Goal: Task Accomplishment & Management: Manage account settings

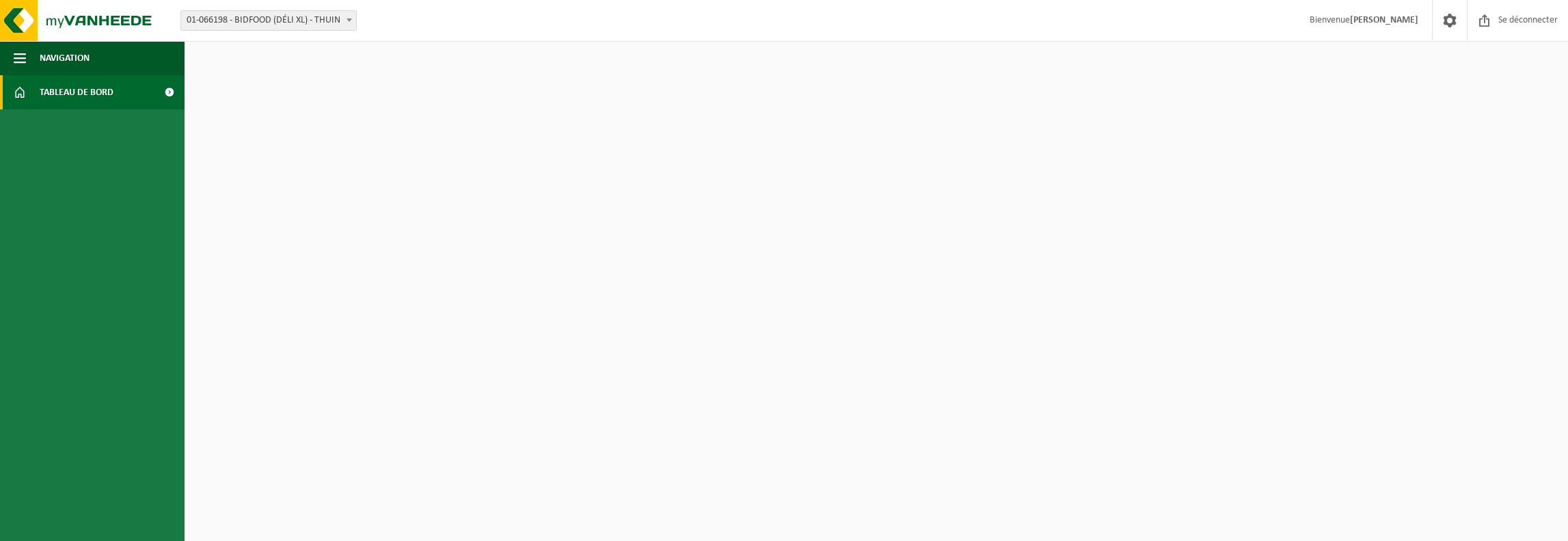
click at [130, 225] on ul "Navigation Se déconnecter Tableau de bord" at bounding box center [92, 291] width 184 height 500
click at [93, 98] on font "Tableau de bord" at bounding box center [76, 93] width 74 height 10
click at [66, 55] on font "Navigation" at bounding box center [64, 58] width 50 height 10
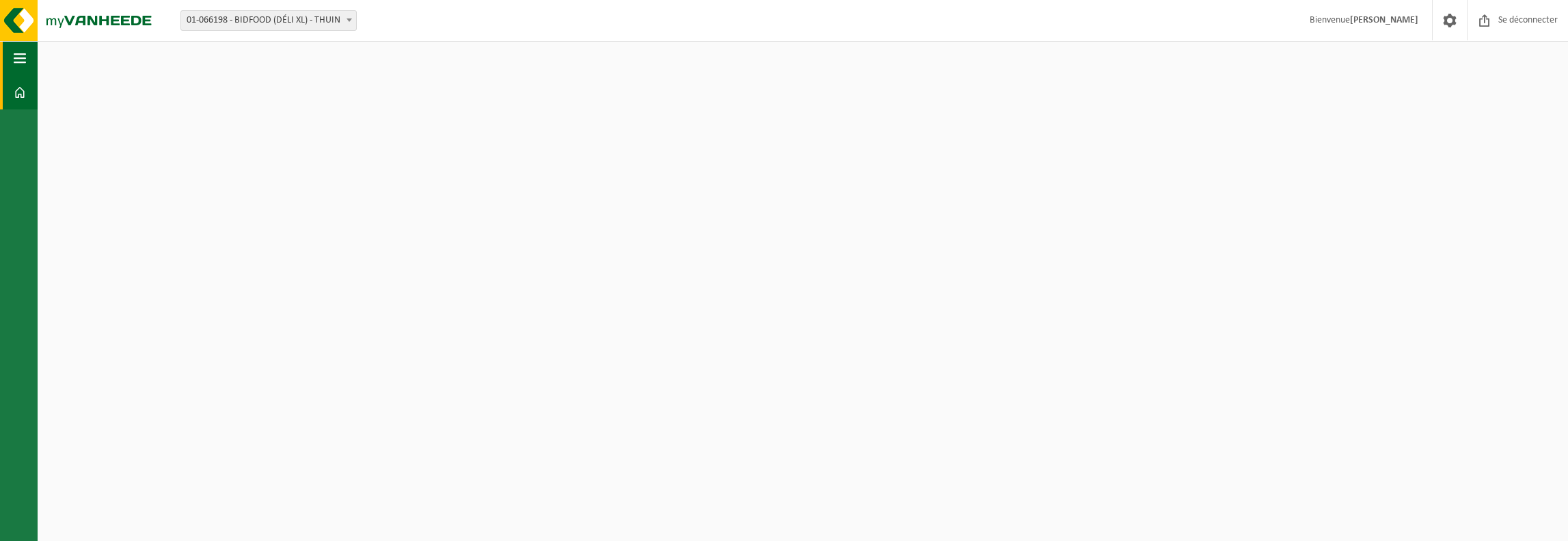
click at [28, 60] on button "Navigation" at bounding box center [19, 58] width 38 height 34
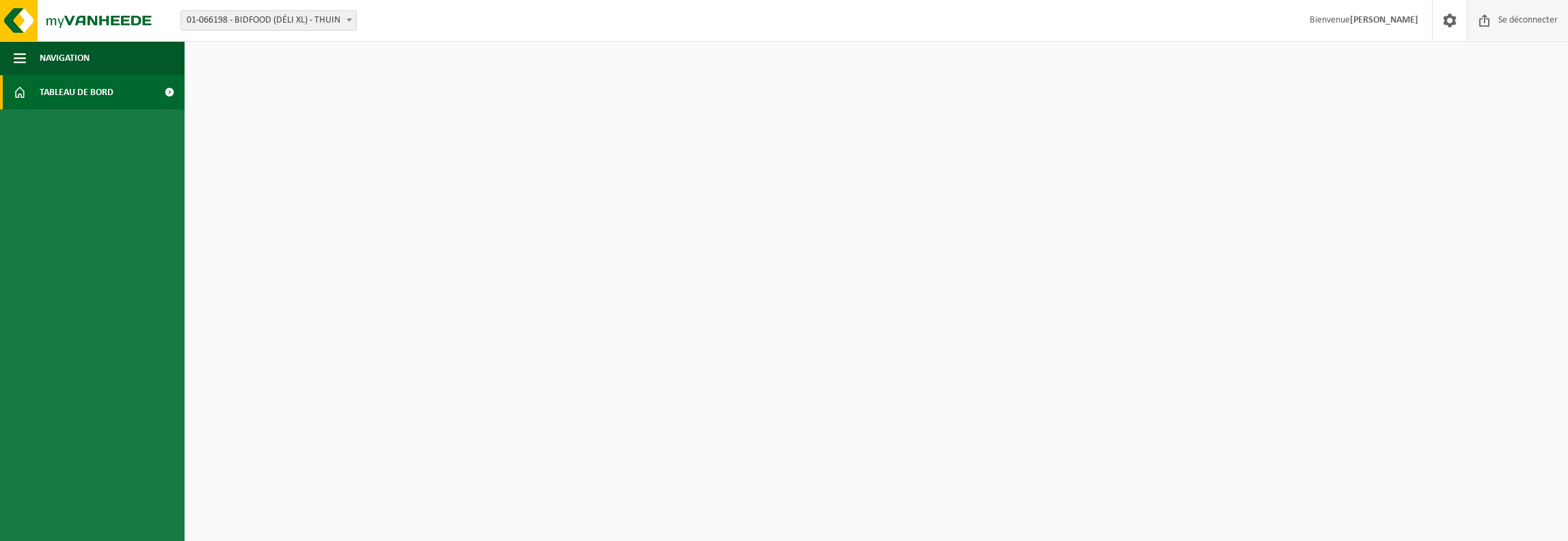
click at [1529, 20] on font "Se déconnecter" at bounding box center [1528, 20] width 60 height 10
